Goal: Check status: Check status

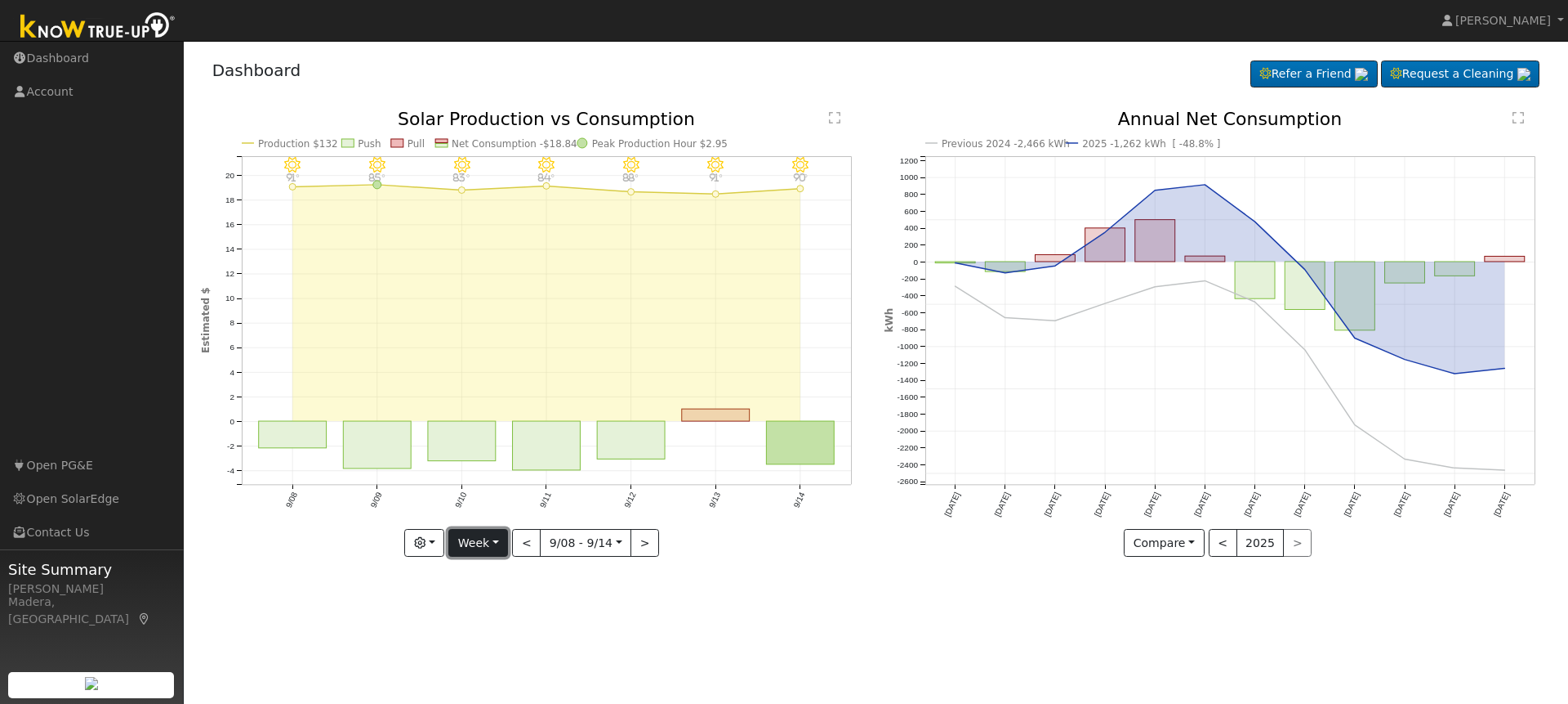
click at [476, 544] on button "Week" at bounding box center [478, 542] width 60 height 28
click at [474, 647] on link "Year" at bounding box center [505, 645] width 113 height 23
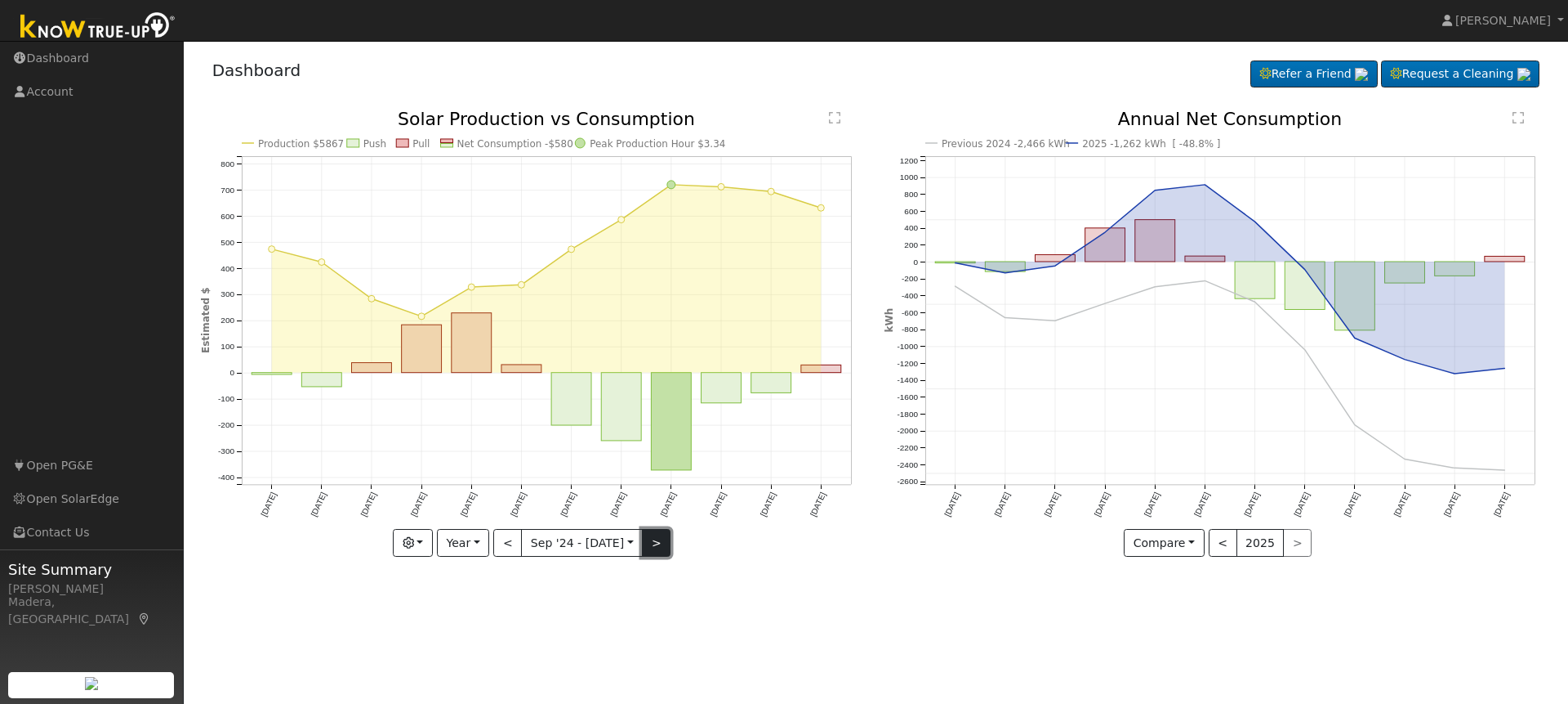
click at [652, 548] on button ">" at bounding box center [657, 542] width 29 height 28
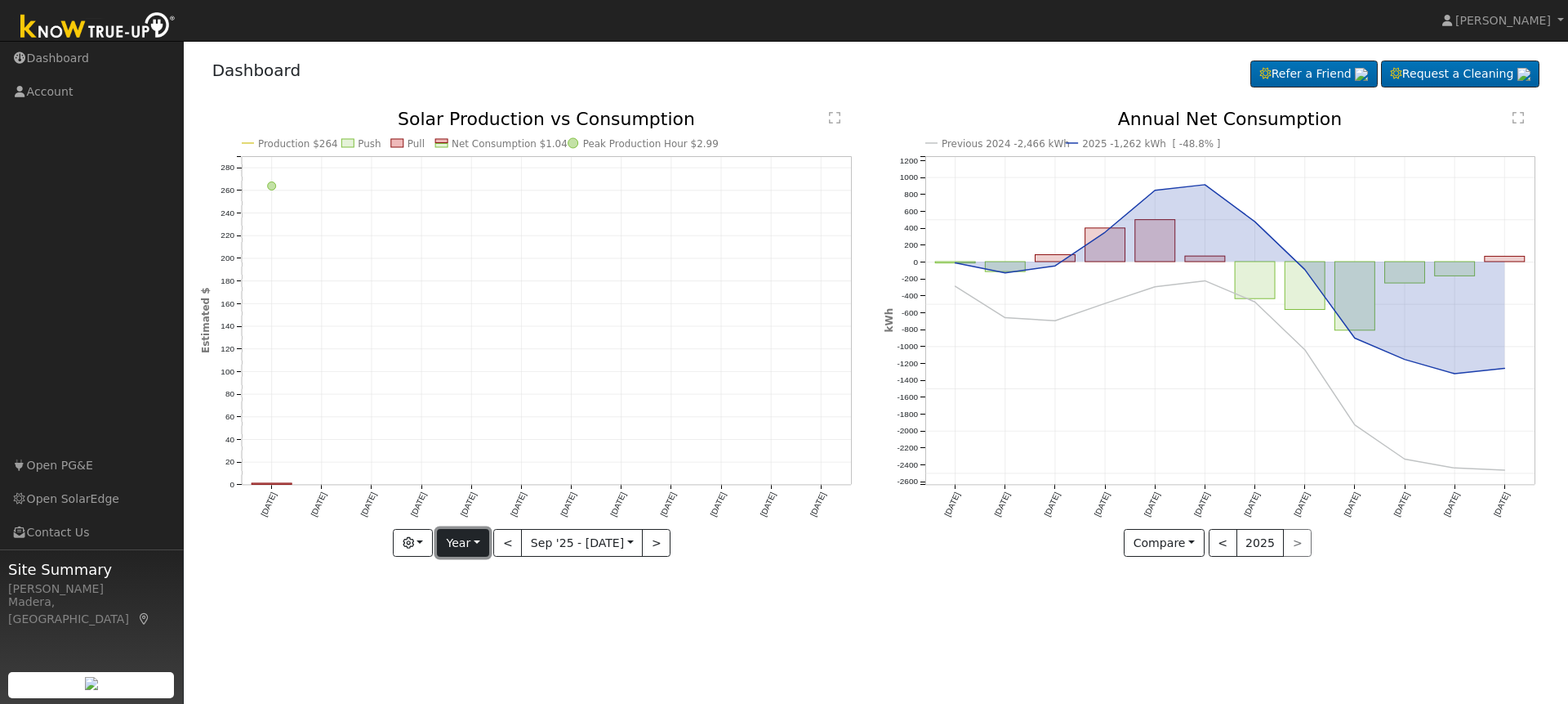
click at [457, 545] on button "Year" at bounding box center [462, 542] width 52 height 28
click at [465, 597] on link "Week" at bounding box center [494, 599] width 113 height 23
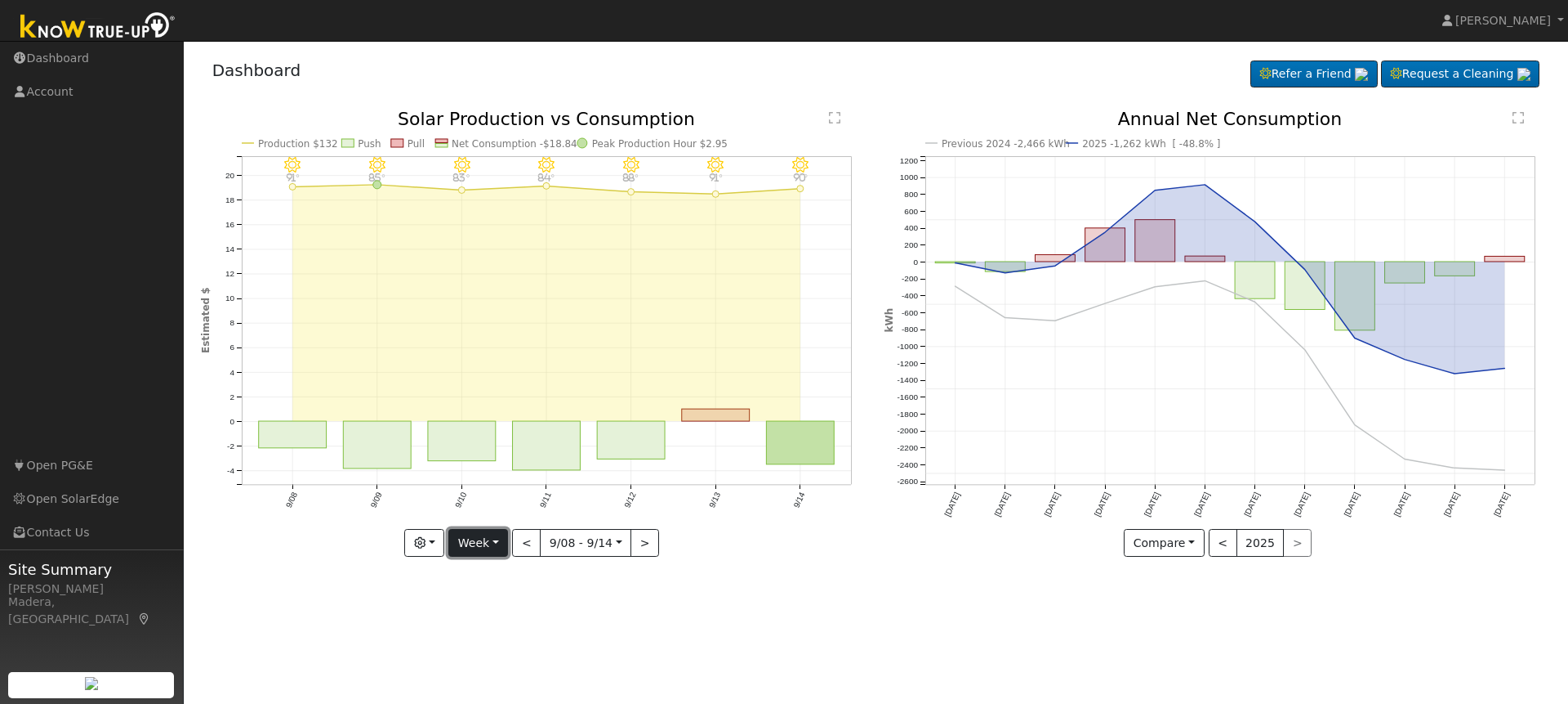
click at [465, 550] on button "Week" at bounding box center [478, 542] width 60 height 28
click at [472, 643] on link "Year" at bounding box center [505, 645] width 113 height 23
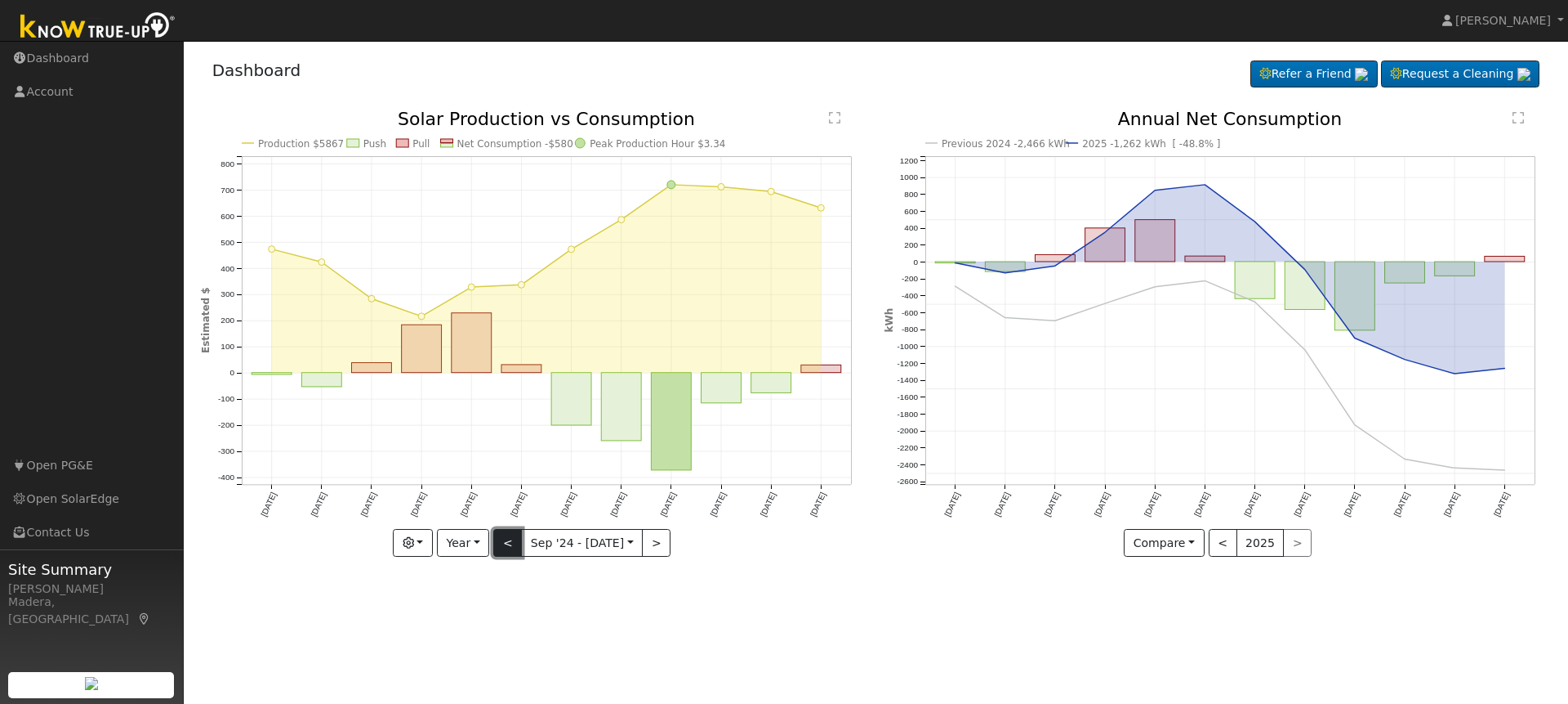
click at [508, 549] on button "<" at bounding box center [508, 542] width 29 height 28
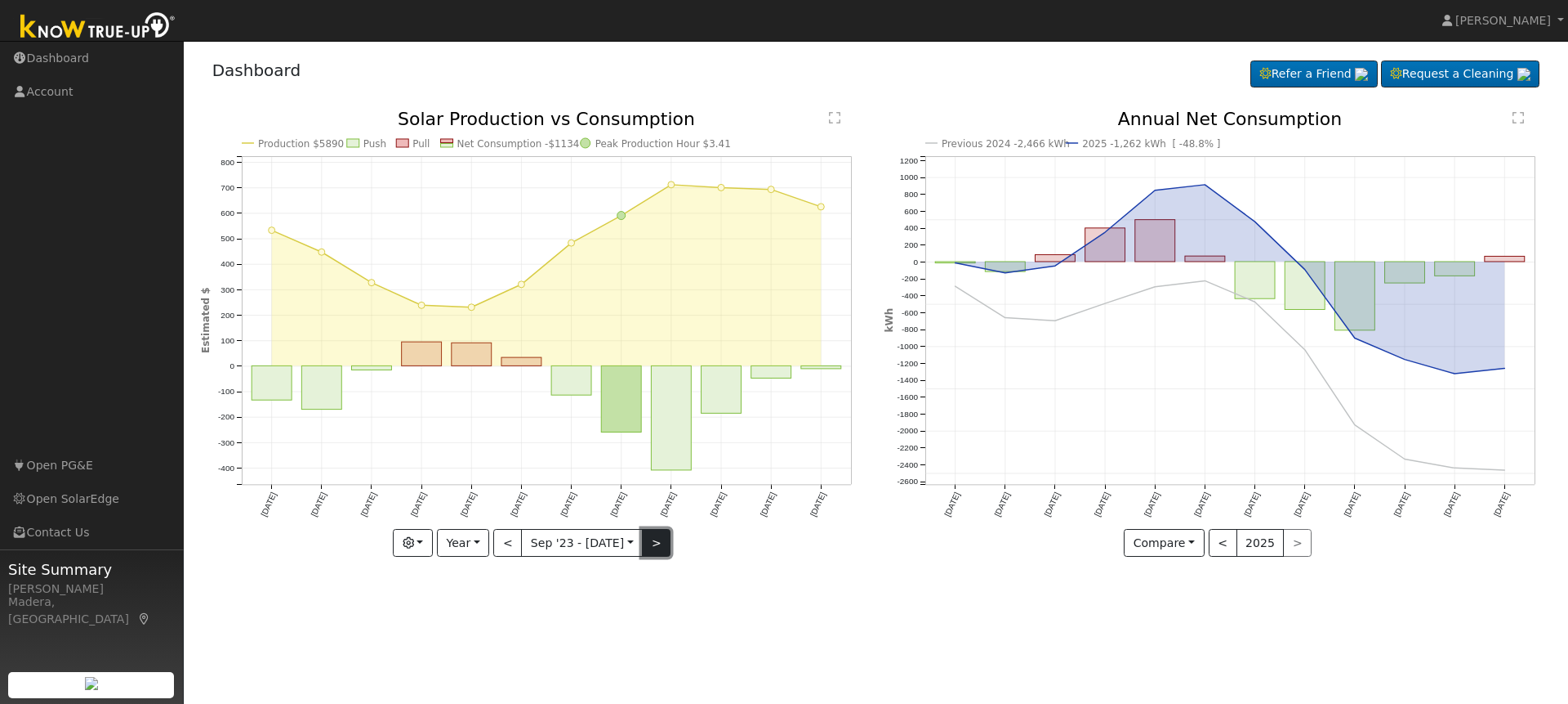
click at [649, 540] on button ">" at bounding box center [657, 542] width 29 height 28
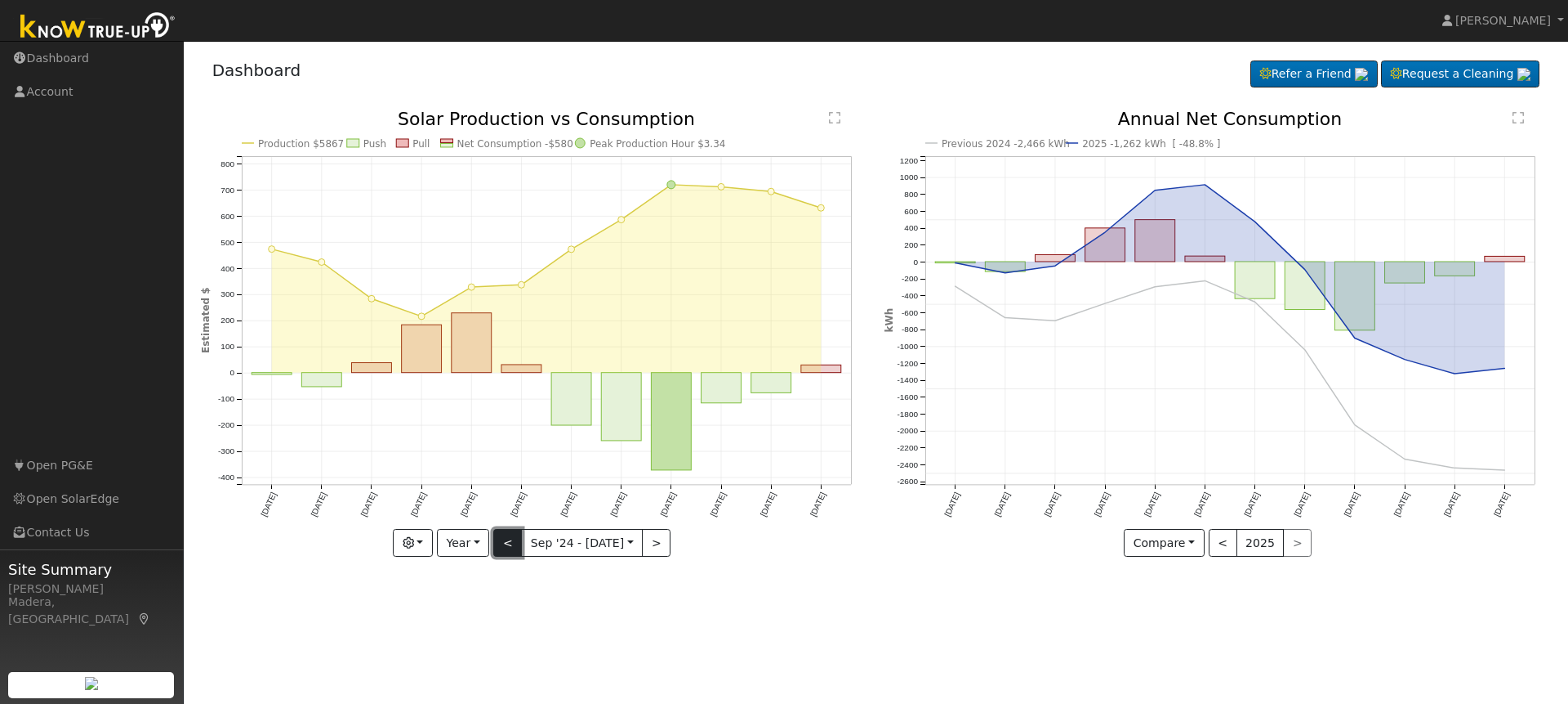
click at [512, 545] on button "<" at bounding box center [508, 542] width 29 height 28
type input "[DATE]"
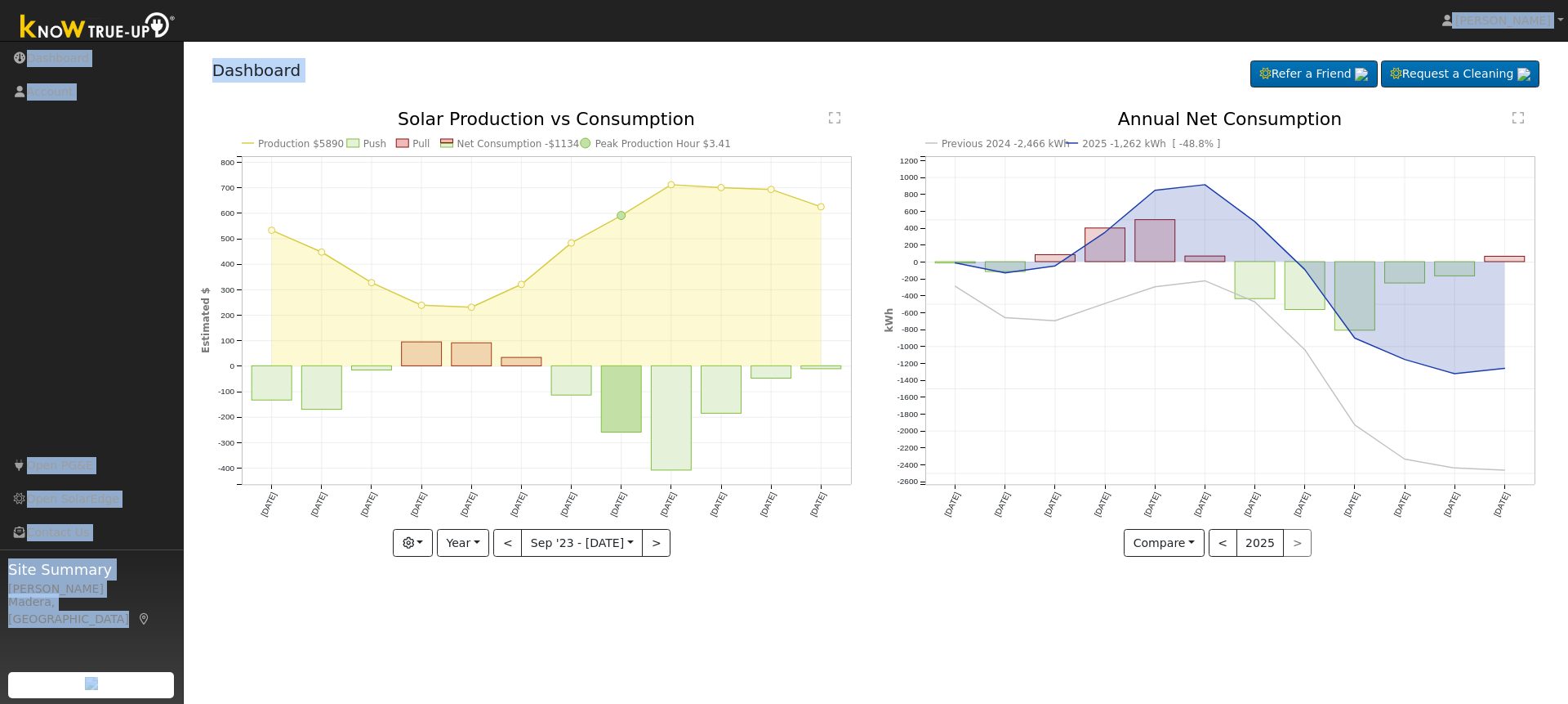
drag, startPoint x: 914, startPoint y: 6, endPoint x: 975, endPoint y: -12, distance: 63.6
click at [975, 0] on html "[PERSON_NAME] [PERSON_NAME] Profile Help Center Terms Of Service See What's New…" at bounding box center [784, 352] width 1568 height 704
